Goal: Information Seeking & Learning: Learn about a topic

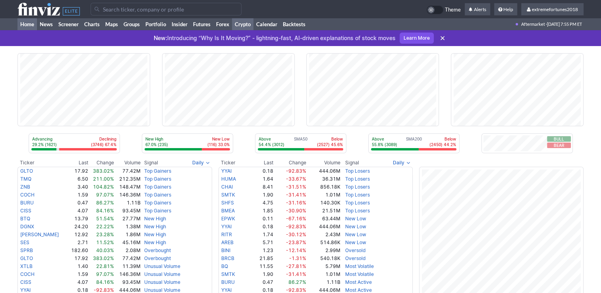
click at [247, 23] on link "Crypto" at bounding box center [242, 24] width 21 height 12
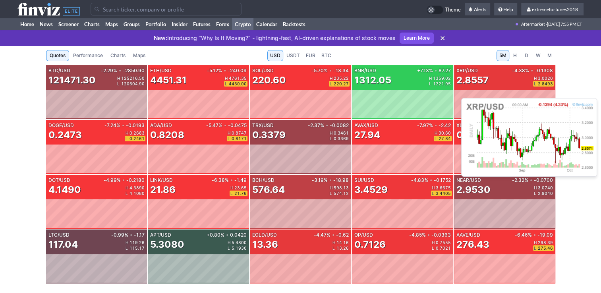
click at [485, 88] on div "XRP/USD -4.38% • -0.1308 2.8557 H 3.0020 L 2.8493" at bounding box center [504, 77] width 101 height 25
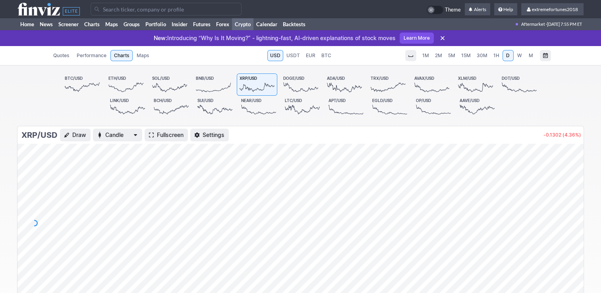
click at [499, 58] on span "1H" at bounding box center [497, 55] width 6 height 6
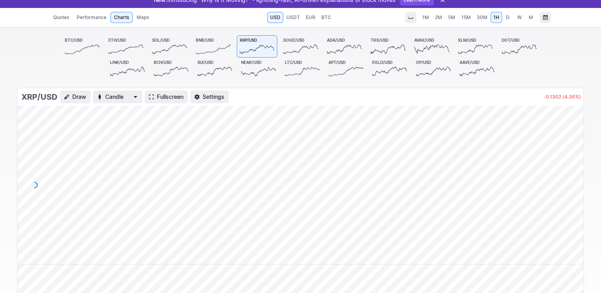
scroll to position [40, 0]
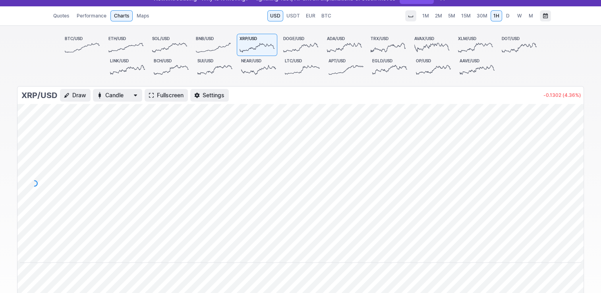
click at [93, 52] on icon at bounding box center [82, 47] width 35 height 11
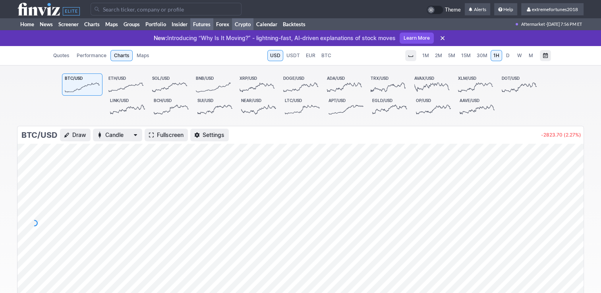
click at [203, 22] on link "Futures" at bounding box center [201, 24] width 23 height 12
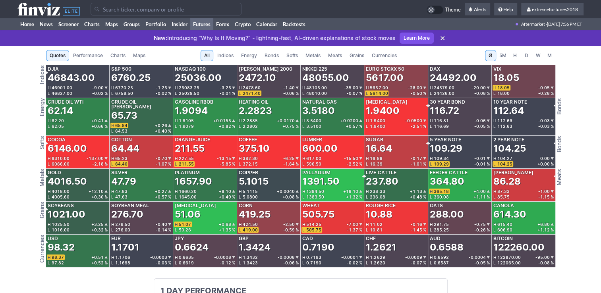
click at [330, 57] on span "Meats" at bounding box center [335, 56] width 14 height 8
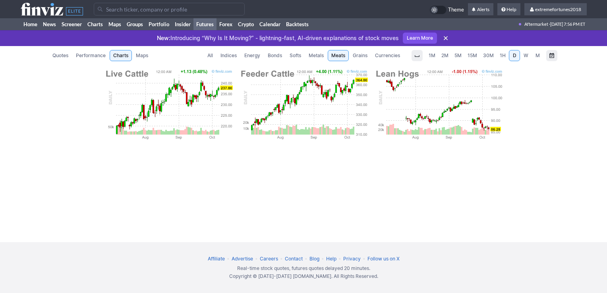
click at [320, 57] on span "Metals" at bounding box center [316, 56] width 15 height 8
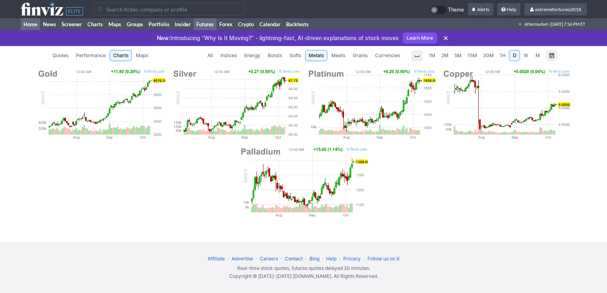
click at [31, 24] on link "Home" at bounding box center [30, 24] width 19 height 12
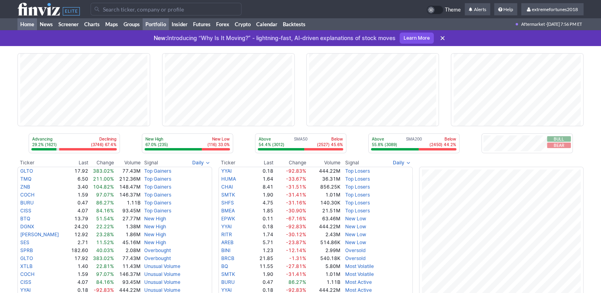
click at [161, 22] on link "Portfolio" at bounding box center [156, 24] width 26 height 12
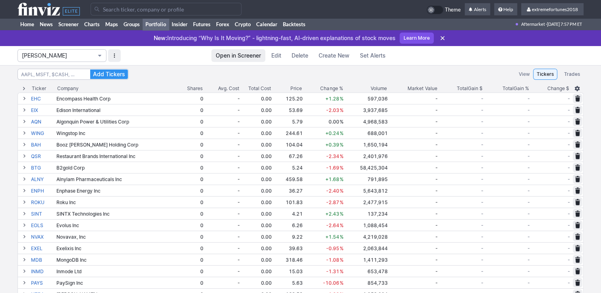
click at [54, 58] on span "[PERSON_NAME]" at bounding box center [58, 56] width 72 height 8
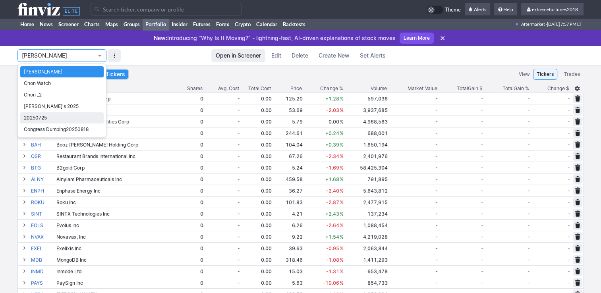
click at [41, 118] on span "20250725" at bounding box center [62, 118] width 76 height 8
